Goal: Navigation & Orientation: Understand site structure

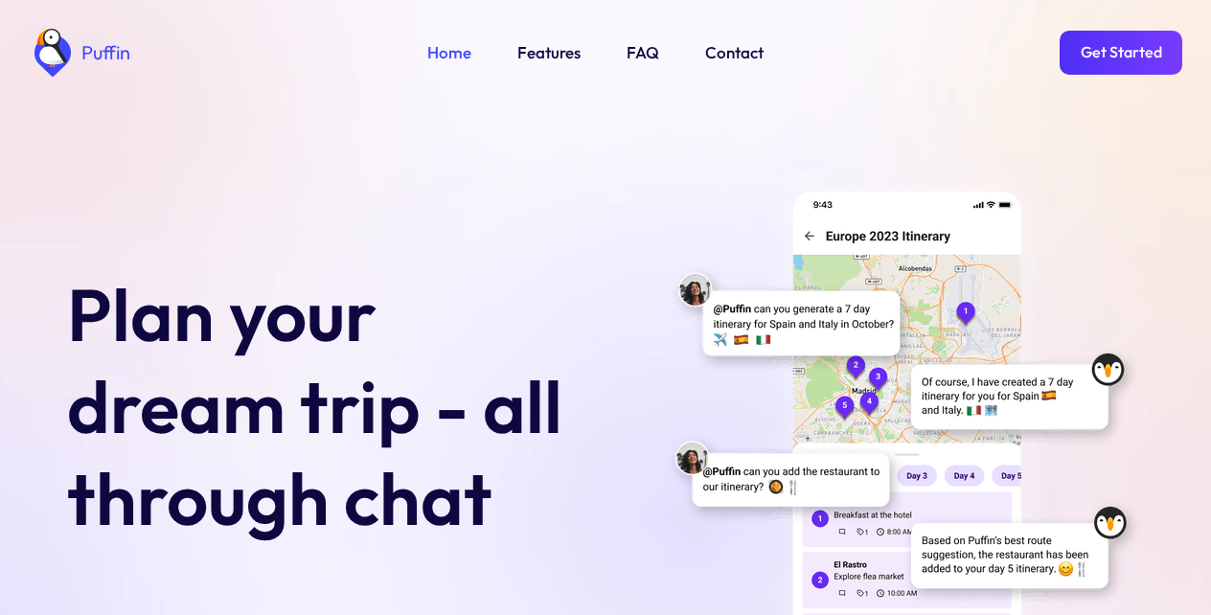
click at [1112, 53] on link "Get Started" at bounding box center [1121, 53] width 123 height 44
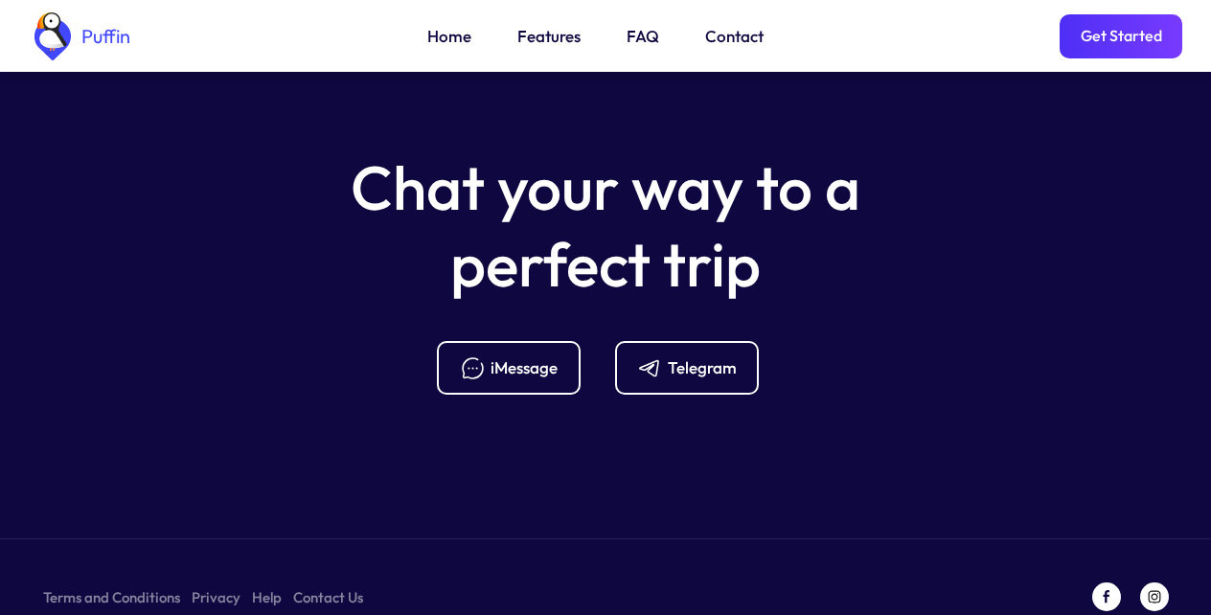
scroll to position [7594, 0]
click at [108, 585] on link "Terms and Conditions" at bounding box center [111, 597] width 137 height 24
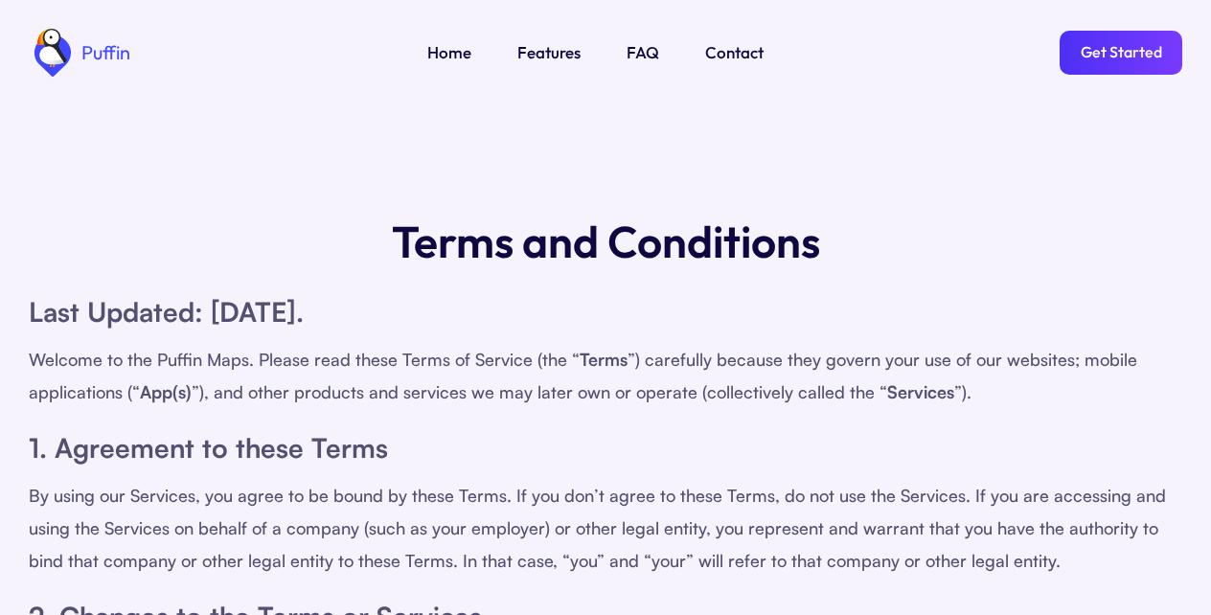
click at [445, 53] on link "Home" at bounding box center [449, 52] width 44 height 25
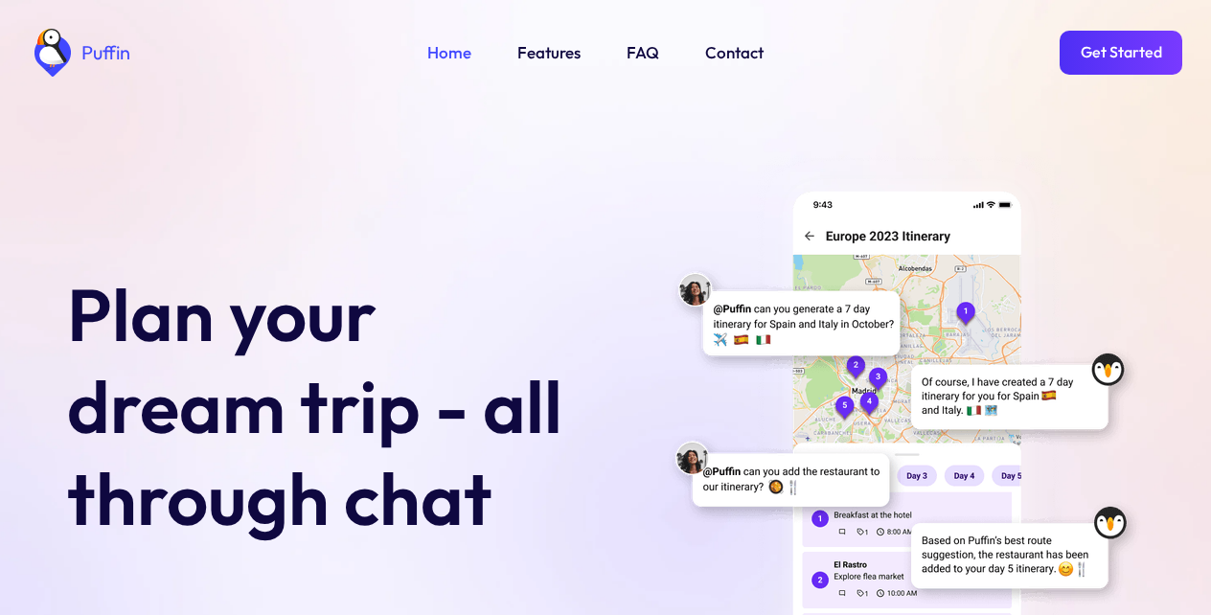
click at [546, 53] on link "Features" at bounding box center [548, 52] width 63 height 25
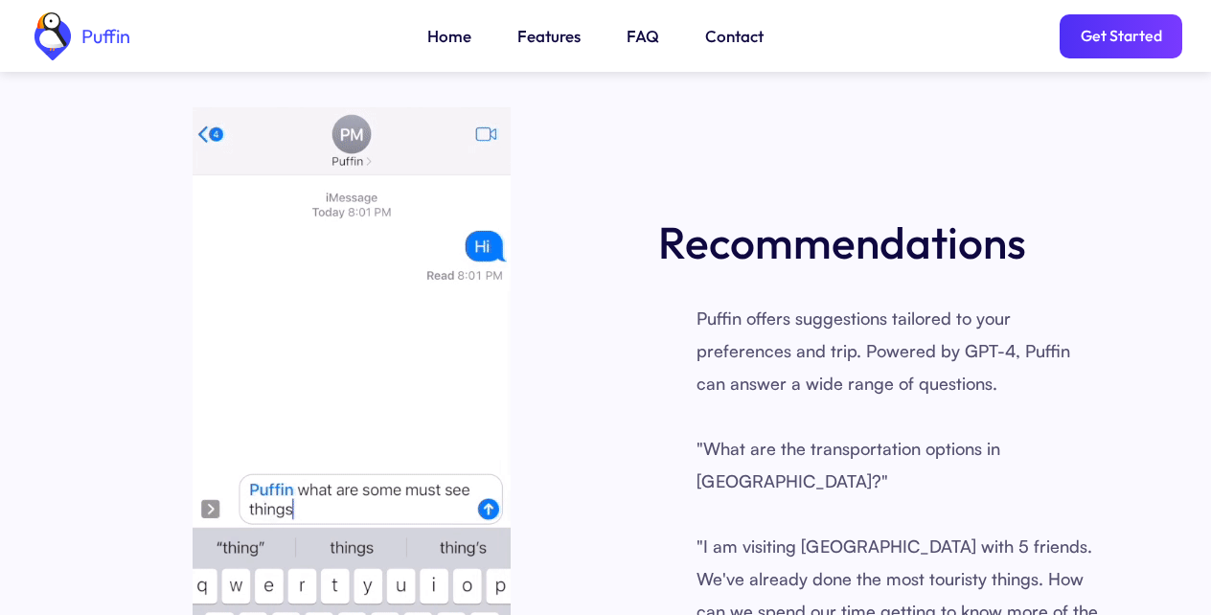
scroll to position [2381, 0]
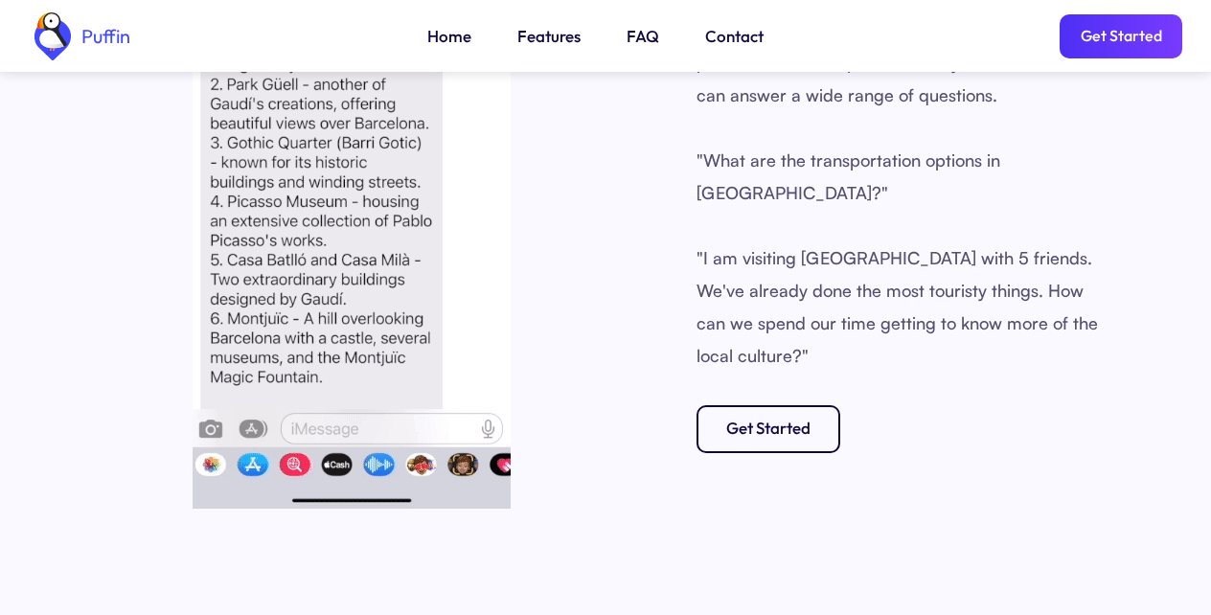
click at [633, 43] on link "FAQ" at bounding box center [643, 36] width 33 height 25
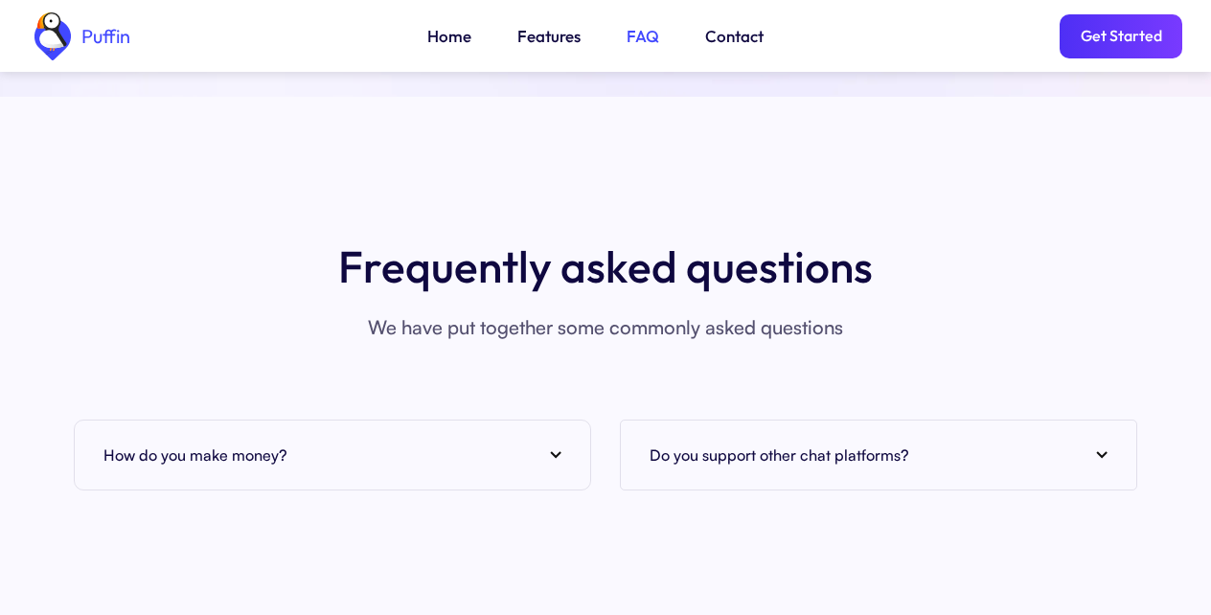
scroll to position [6989, 0]
click at [730, 42] on link "Contact" at bounding box center [734, 36] width 58 height 25
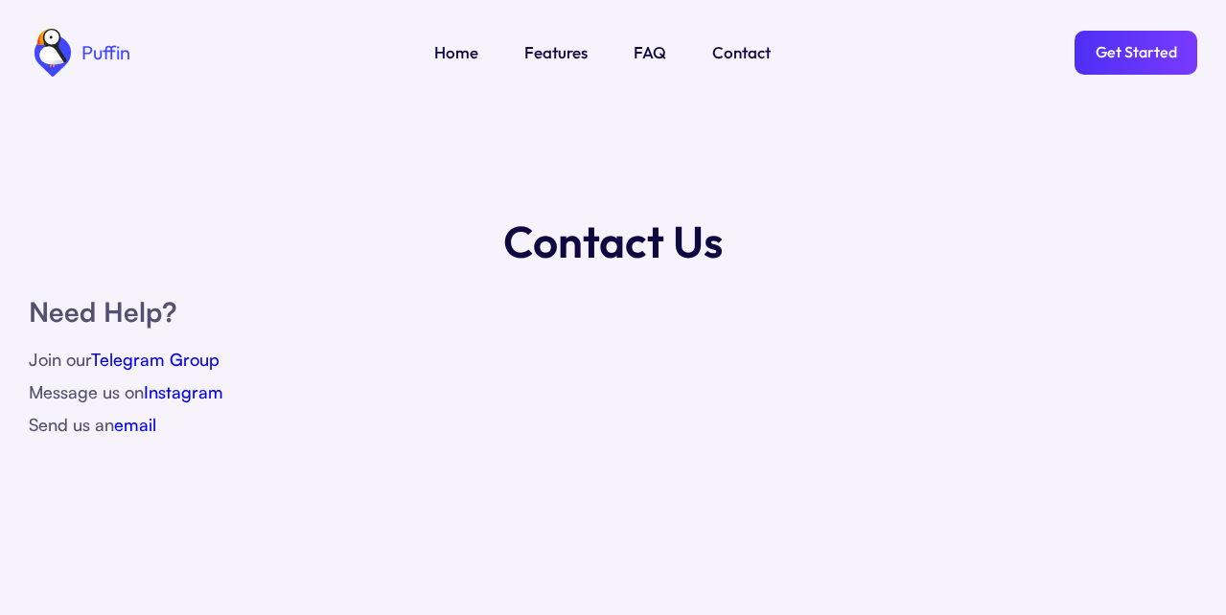
click at [139, 429] on link "email" at bounding box center [135, 424] width 42 height 21
click at [141, 428] on link "email" at bounding box center [135, 424] width 42 height 21
